Goal: Task Accomplishment & Management: Manage account settings

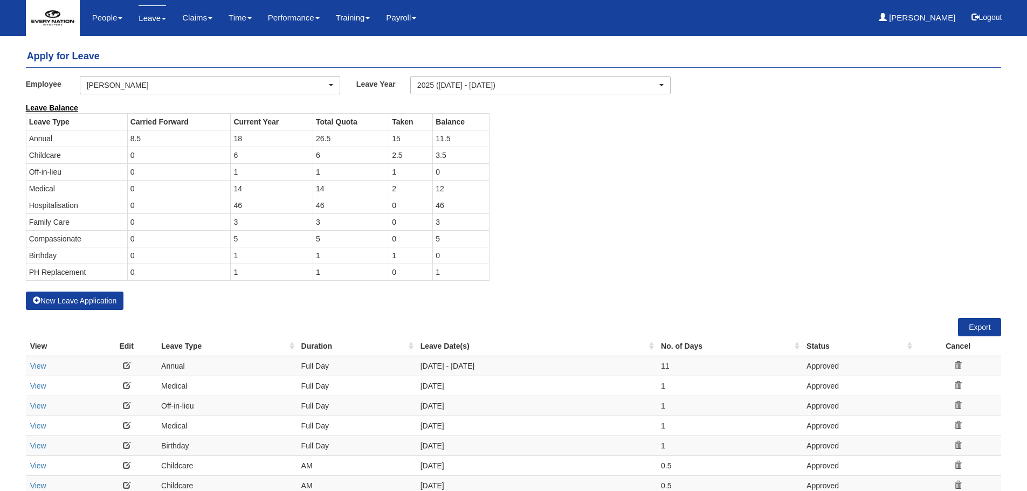
select select "50"
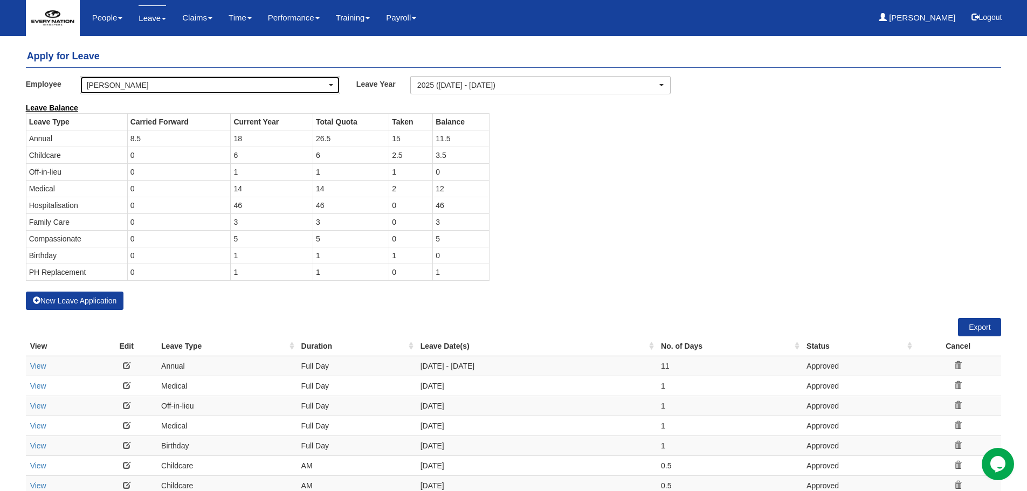
click at [155, 87] on div "[PERSON_NAME]" at bounding box center [207, 85] width 240 height 11
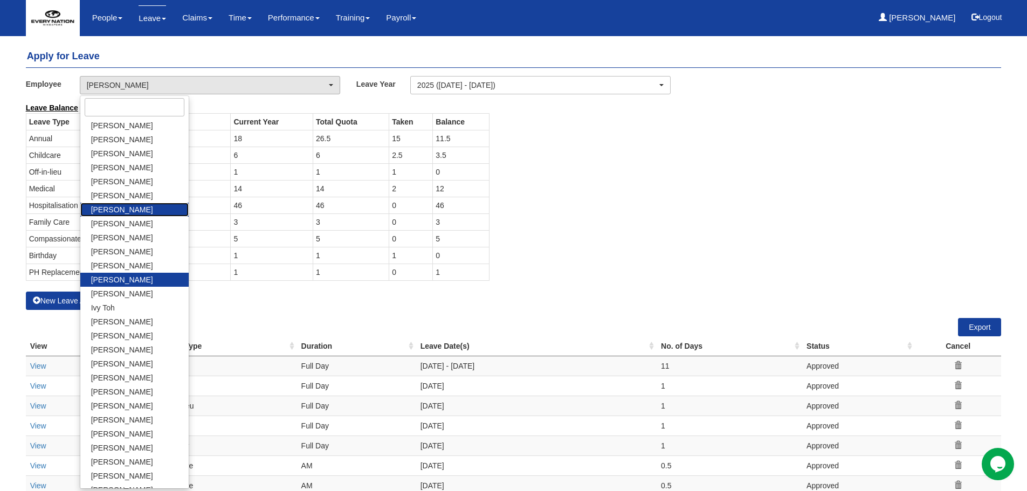
click at [122, 211] on span "[PERSON_NAME]" at bounding box center [122, 209] width 62 height 11
select select "87507862-3999-4fa8-8684-a8f8f3ebf251"
select select "50"
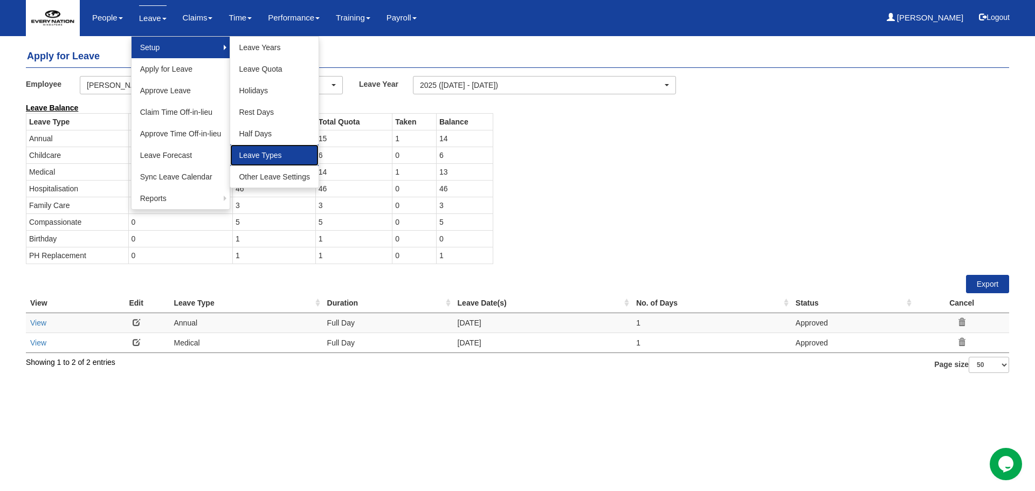
click at [284, 155] on link "Leave Types" at bounding box center [274, 155] width 88 height 22
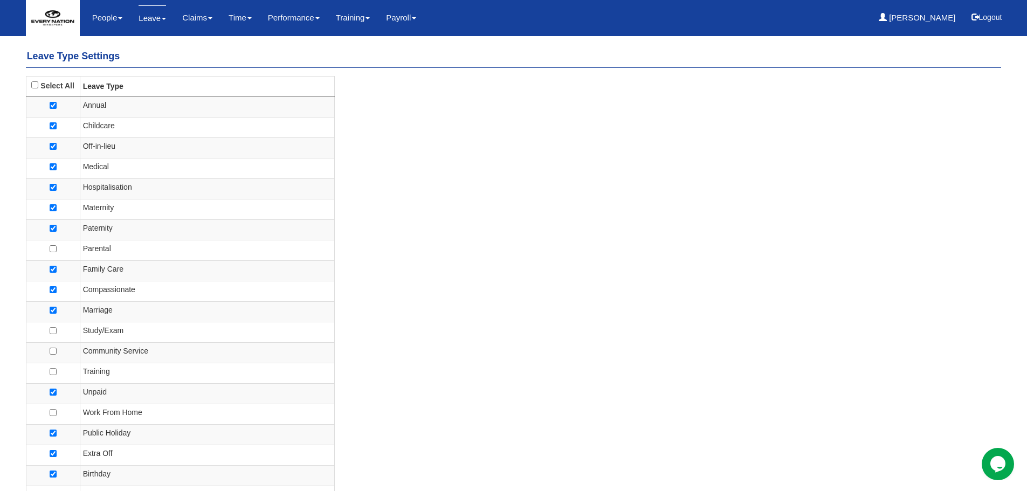
click at [57, 249] on td at bounding box center [53, 250] width 54 height 20
click at [57, 248] on td at bounding box center [53, 250] width 54 height 20
click at [52, 248] on input "checkbox" at bounding box center [53, 248] width 7 height 7
checkbox input "true"
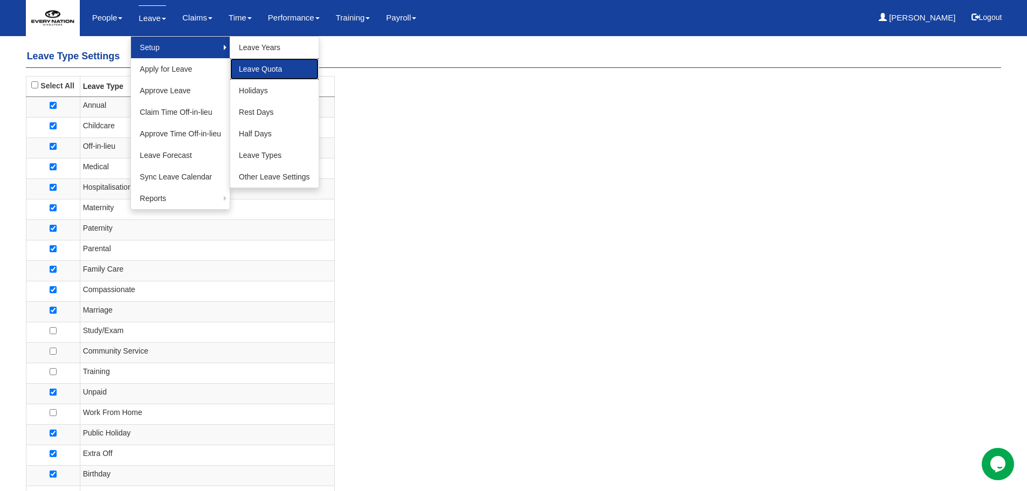
click at [248, 66] on link "Leave Quota" at bounding box center [274, 69] width 88 height 22
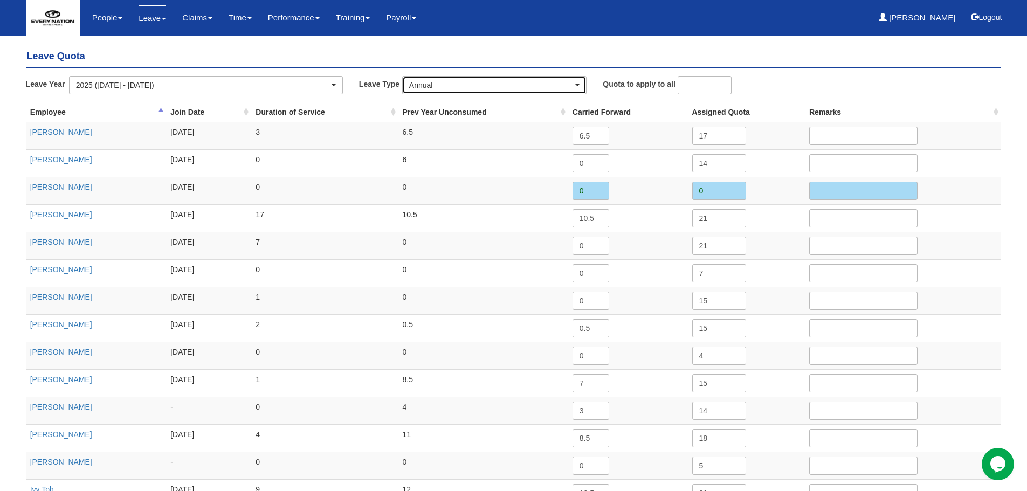
click at [430, 84] on div "Annual" at bounding box center [491, 85] width 164 height 11
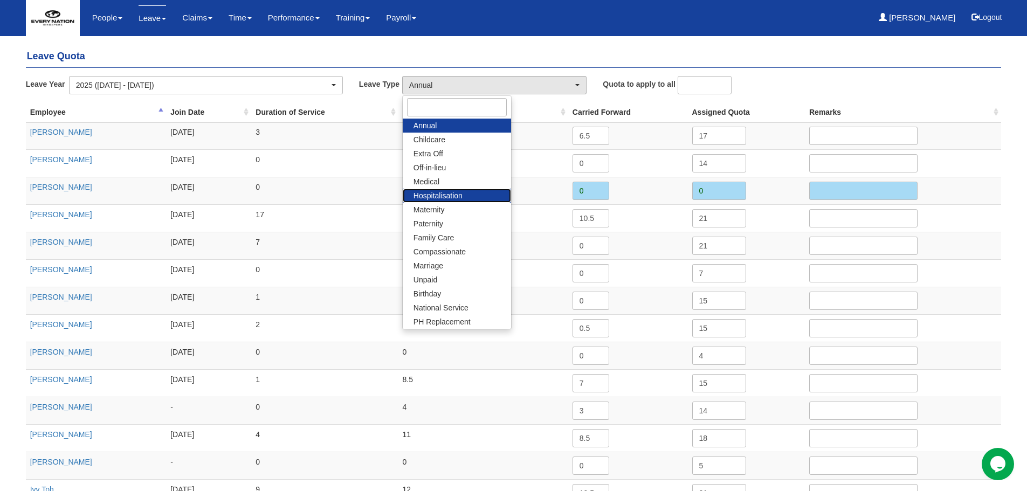
click at [432, 192] on span "Hospitalisation" at bounding box center [437, 195] width 49 height 11
select select "5"
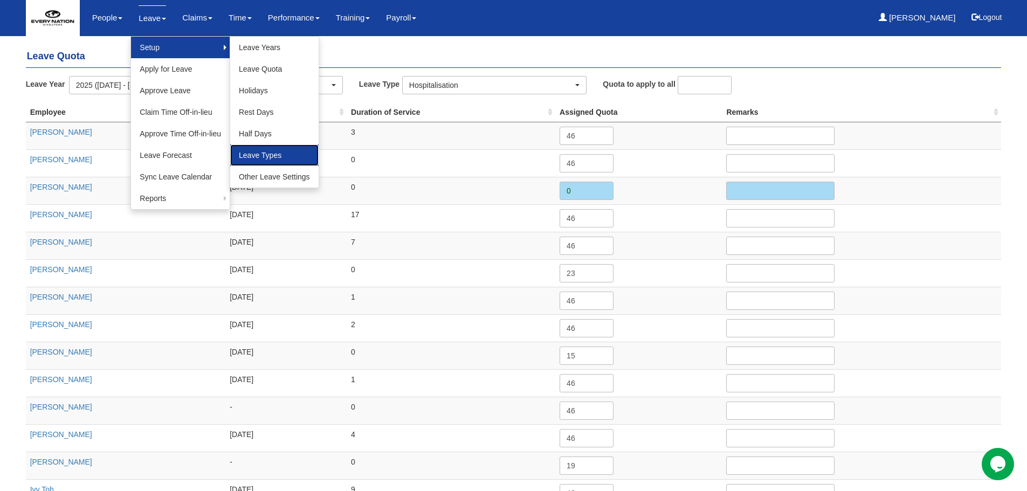
click at [272, 152] on link "Leave Types" at bounding box center [274, 155] width 88 height 22
